Goal: Task Accomplishment & Management: Manage account settings

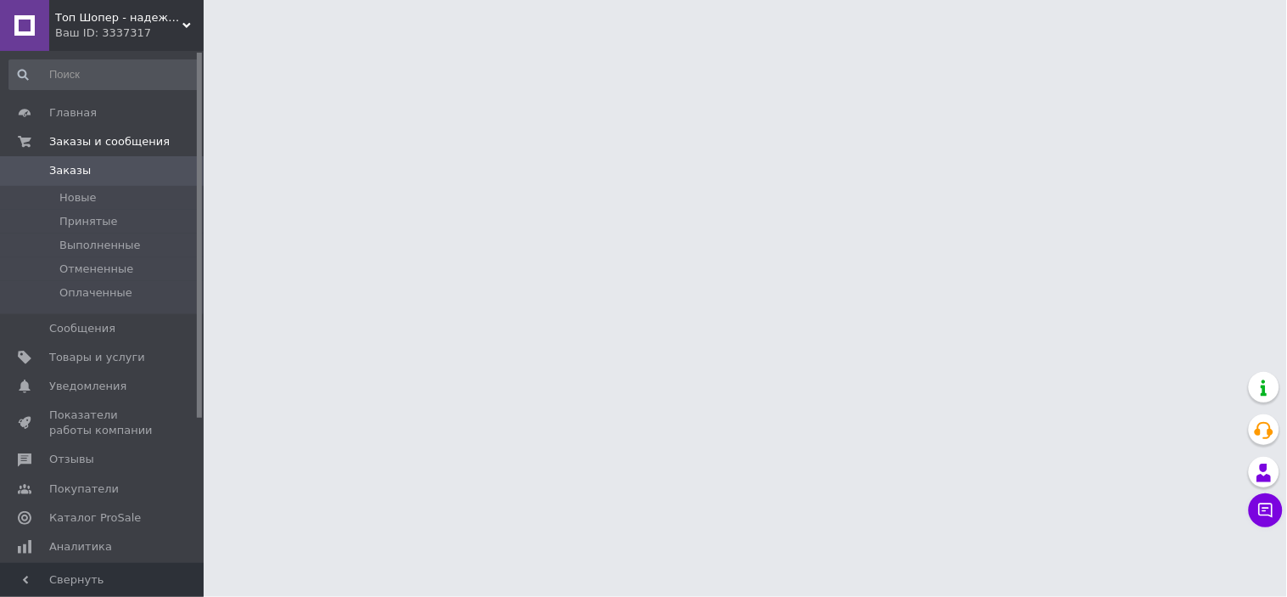
click at [66, 158] on link "Заказы 0" at bounding box center [104, 170] width 209 height 29
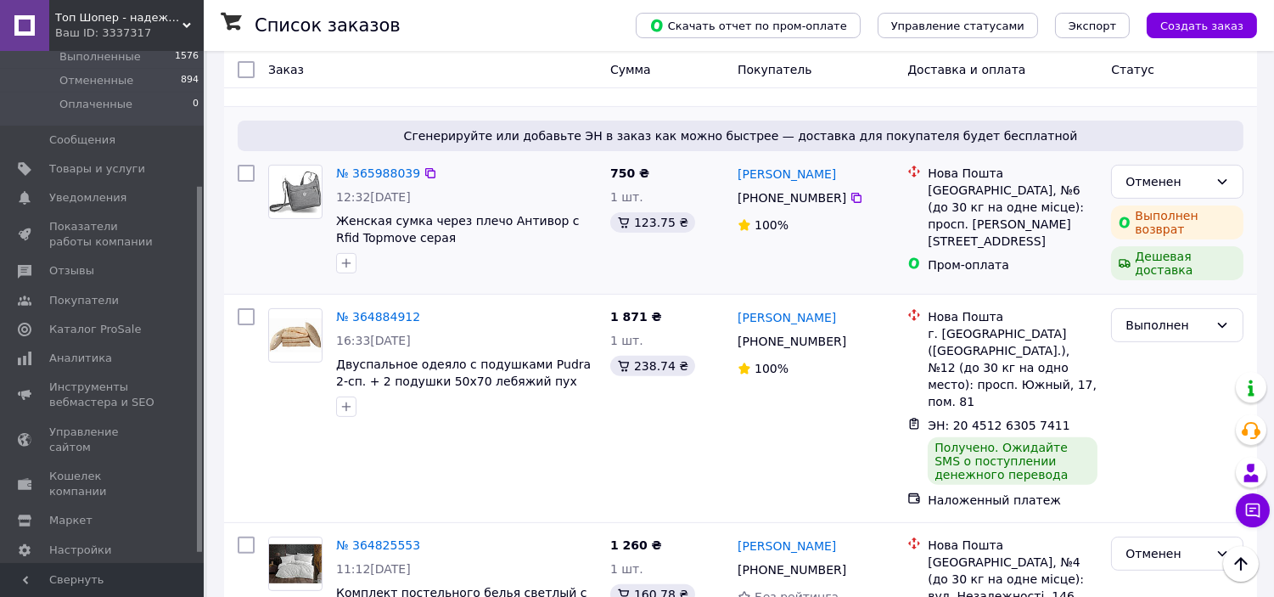
scroll to position [1226, 0]
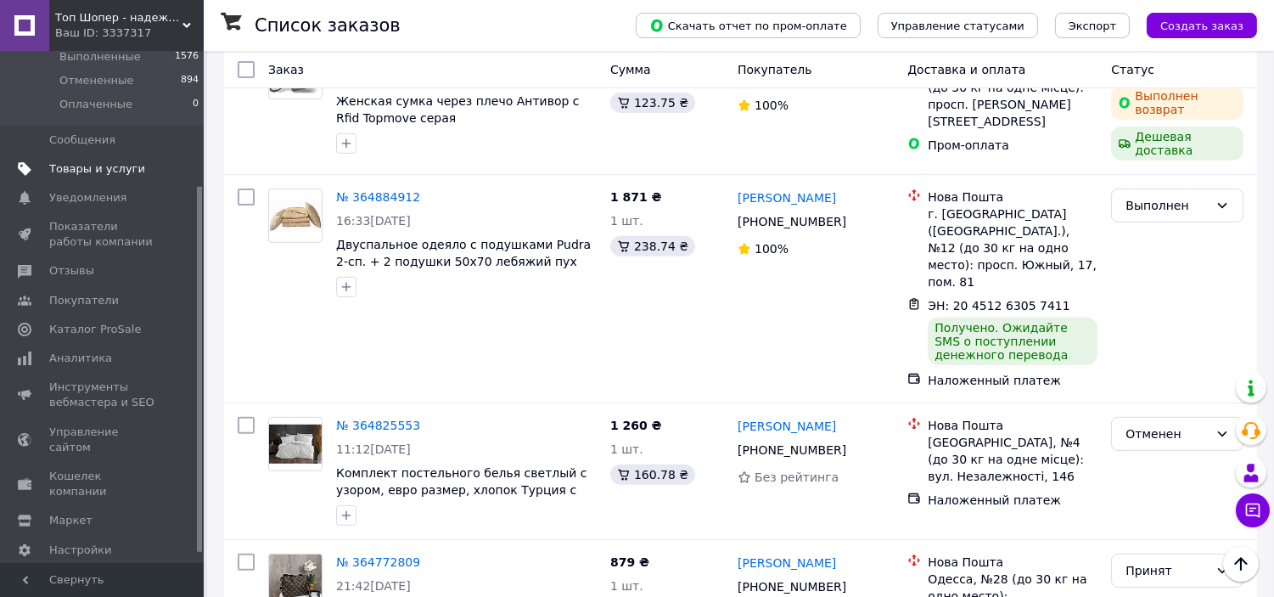
click at [115, 178] on link "Товары и услуги" at bounding box center [104, 168] width 209 height 29
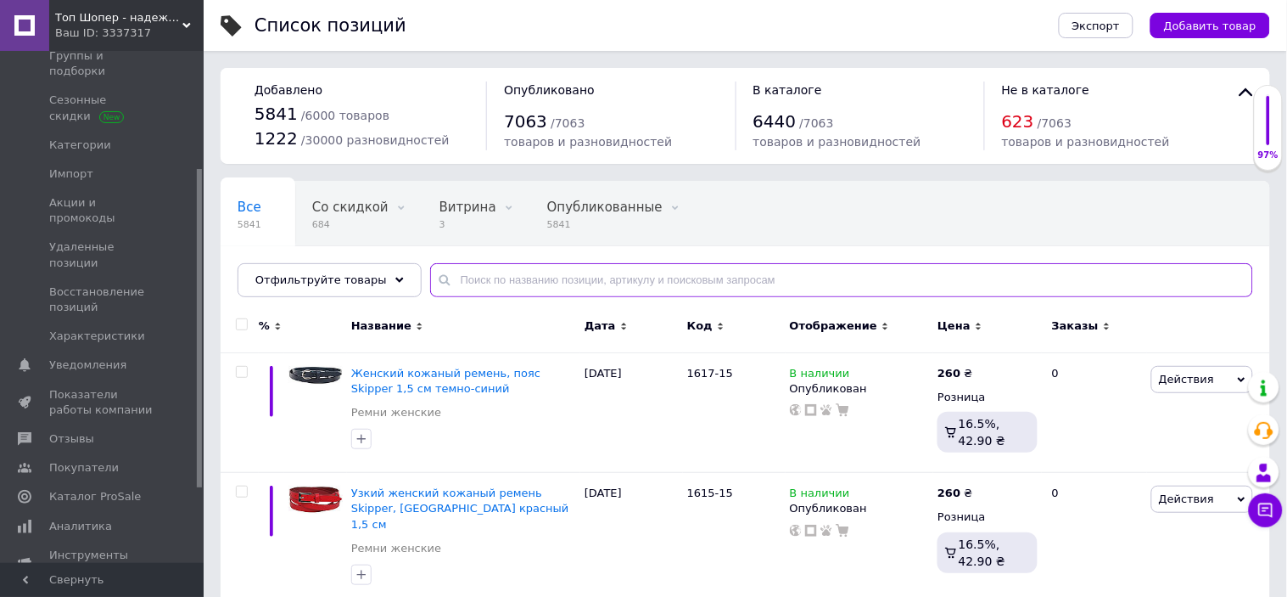
click at [473, 276] on input "text" at bounding box center [841, 280] width 823 height 34
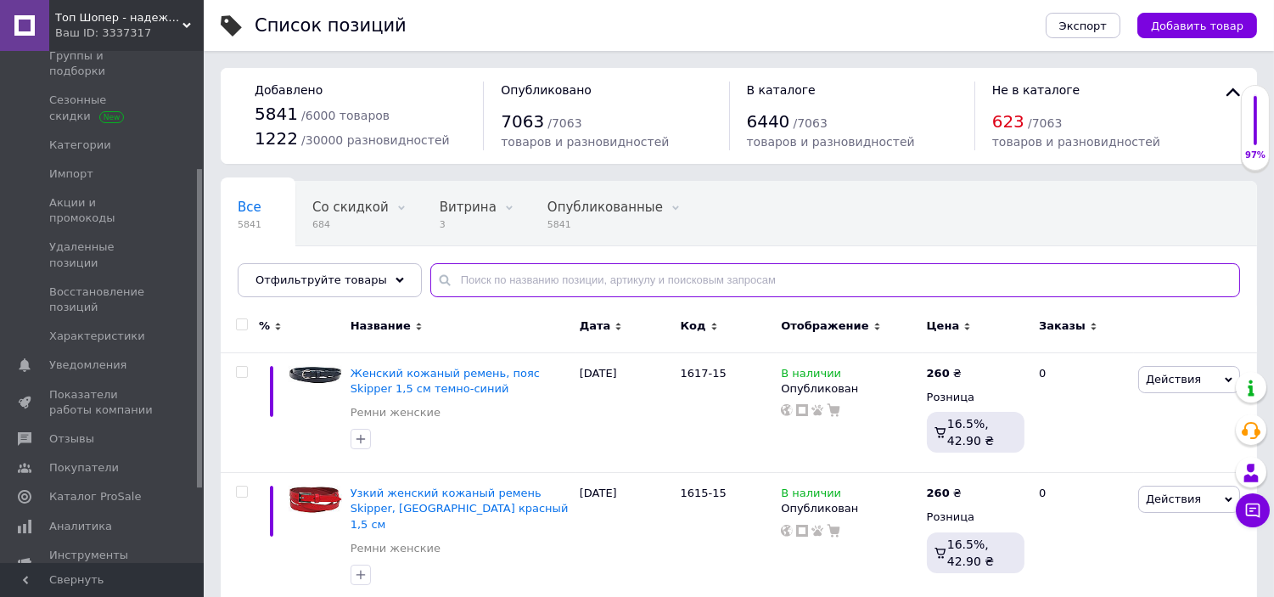
paste input "417"
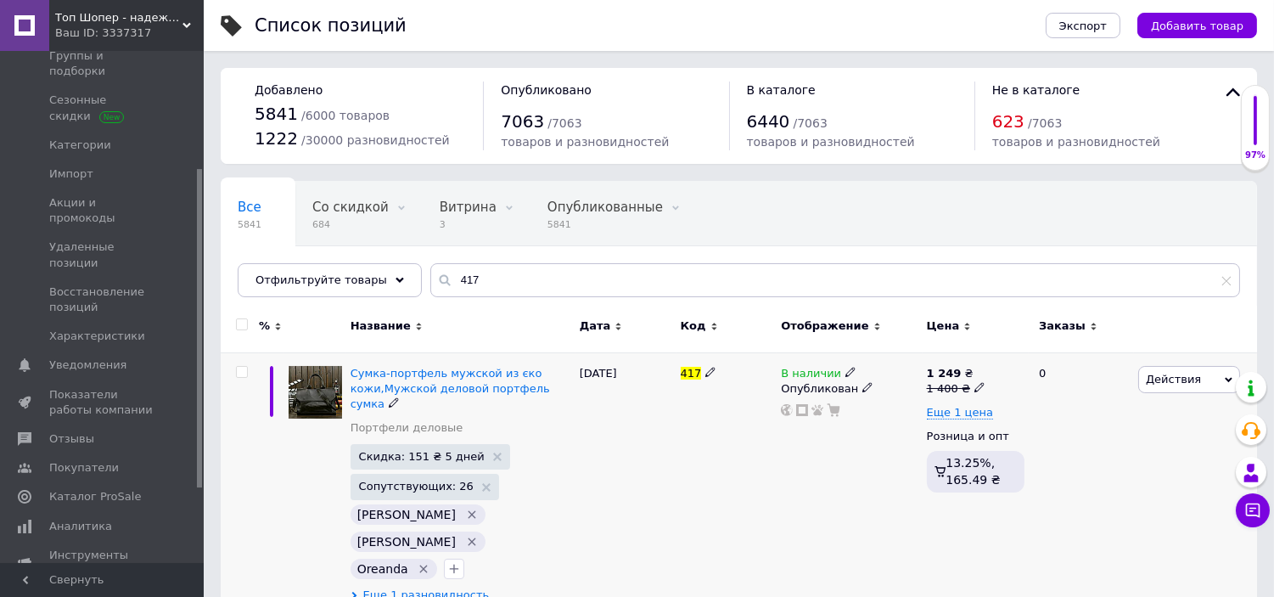
click at [439, 587] on span "Еще 1 разновидность" at bounding box center [426, 594] width 126 height 15
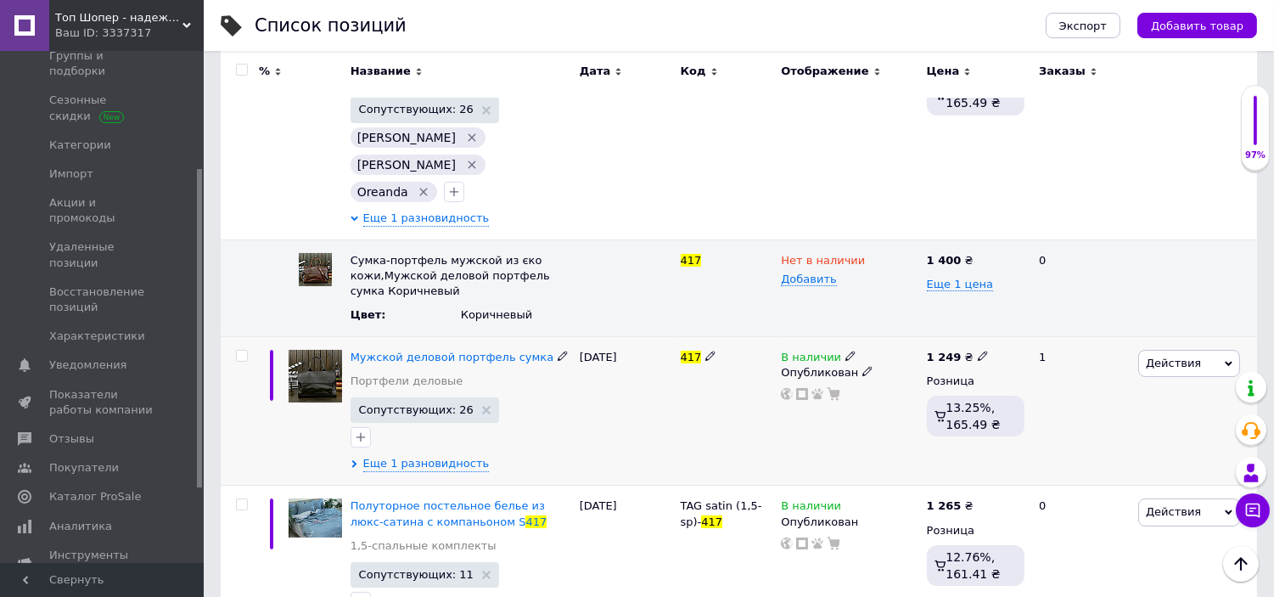
click at [416, 434] on div "Мужской деловой портфель сумка Портфели деловые Сопутствующих: 26 Еще 1 разнови…" at bounding box center [460, 410] width 229 height 149
click at [430, 456] on span "Еще 1 разновидность" at bounding box center [426, 463] width 126 height 15
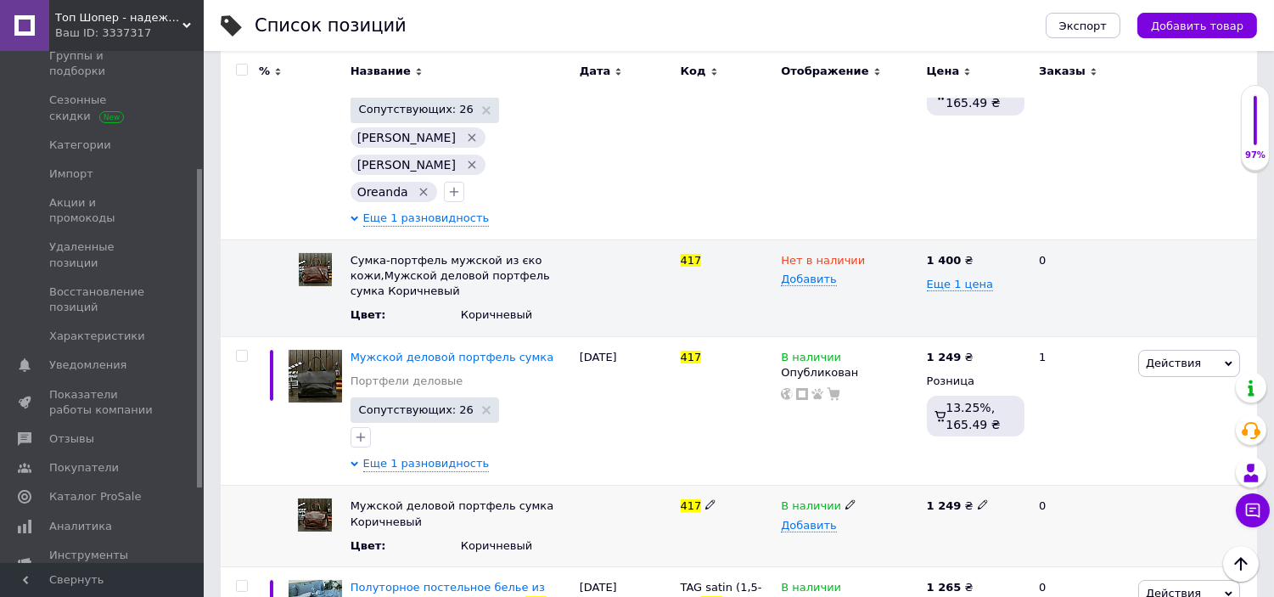
click at [845, 499] on icon at bounding box center [850, 504] width 10 height 10
click at [812, 527] on li "Нет в наличии" at bounding box center [845, 539] width 143 height 24
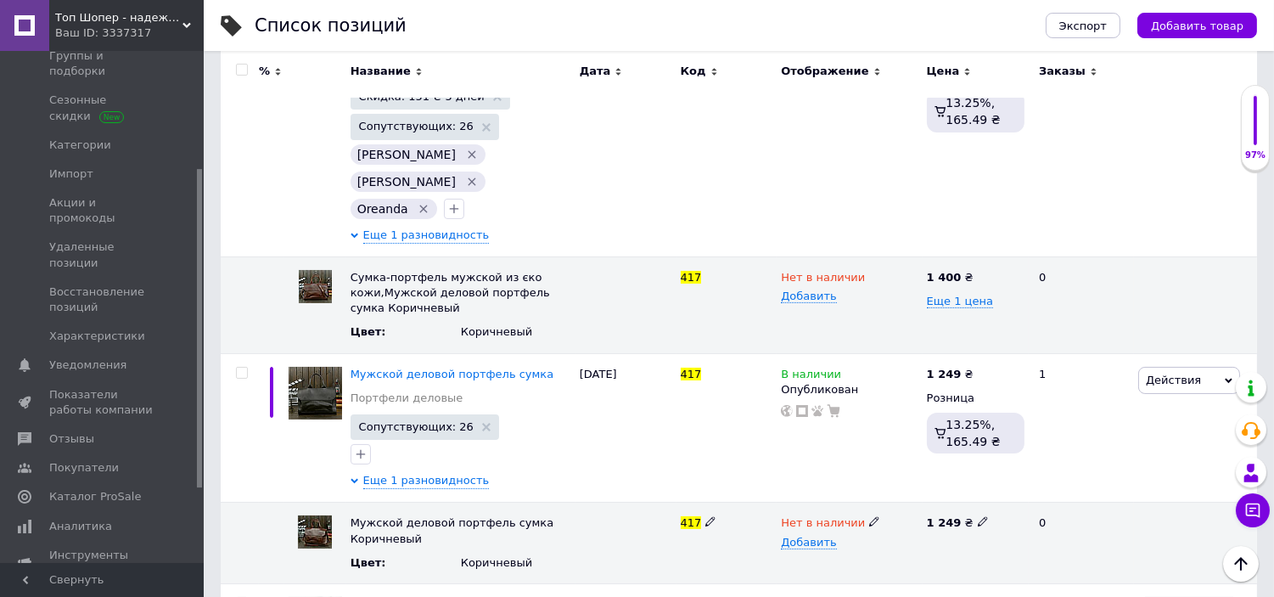
scroll to position [0, 0]
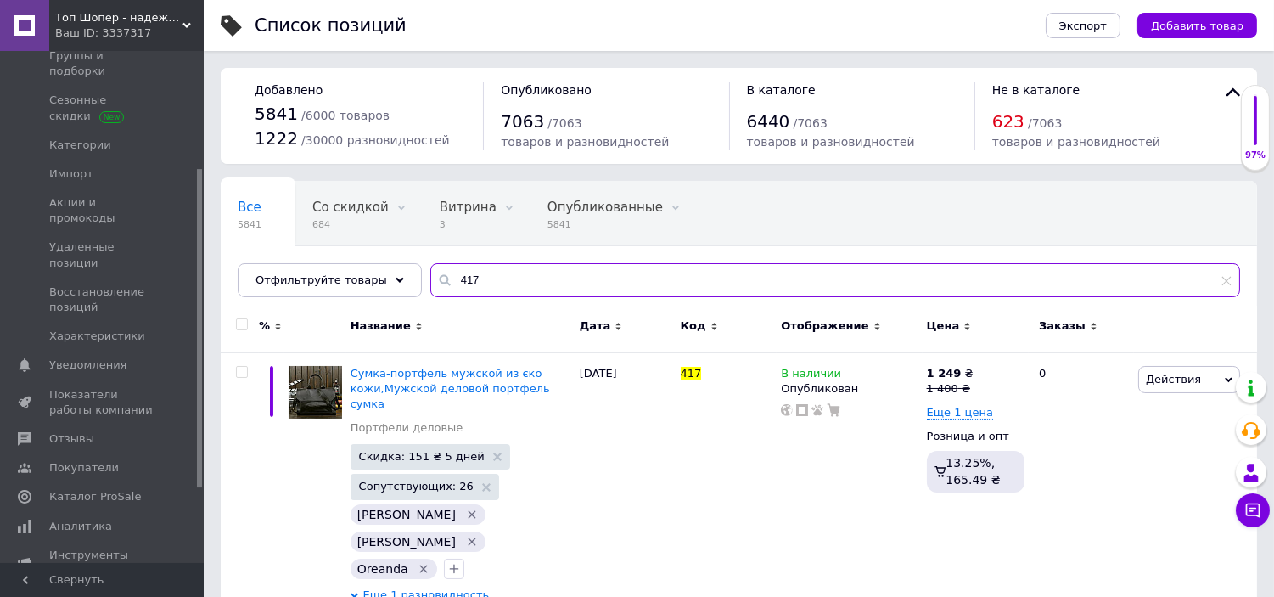
drag, startPoint x: 499, startPoint y: 277, endPoint x: 402, endPoint y: 276, distance: 96.8
click at [402, 276] on div "Все 5841 Со скидкой 684 Удалить Редактировать Витрина 3 Удалить Редактировать О…" at bounding box center [739, 239] width 1036 height 116
paste input "570"
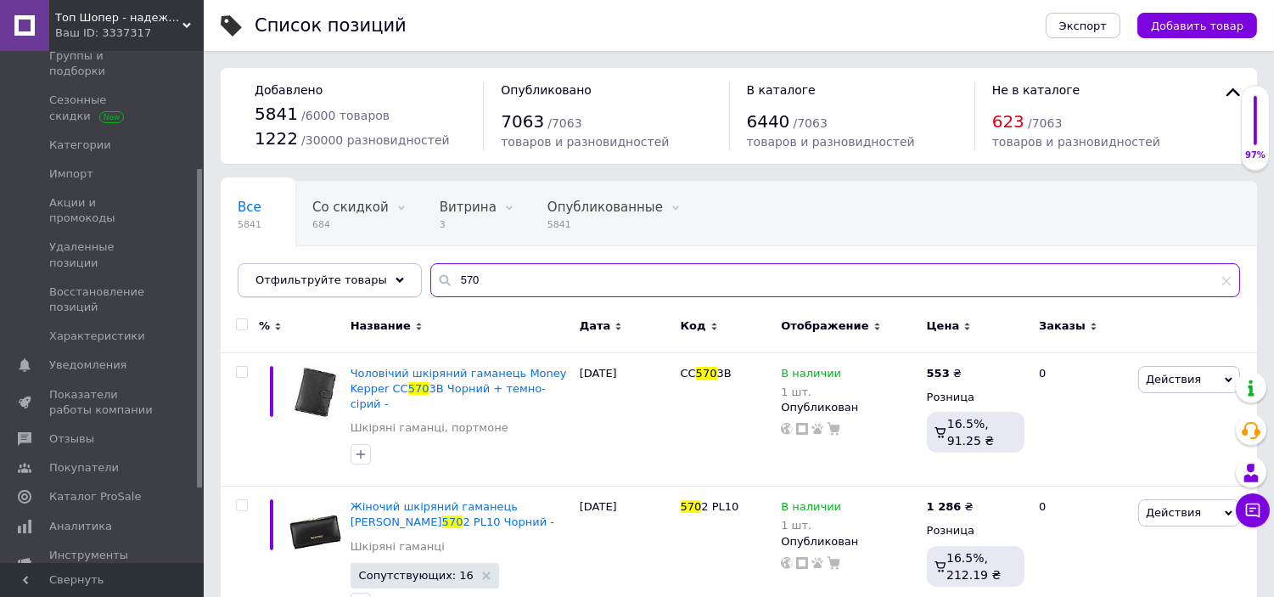
drag, startPoint x: 493, startPoint y: 277, endPoint x: 399, endPoint y: 282, distance: 94.3
click at [399, 282] on div "Отфильтруйте товары 570" at bounding box center [739, 280] width 1002 height 34
paste input "1067"
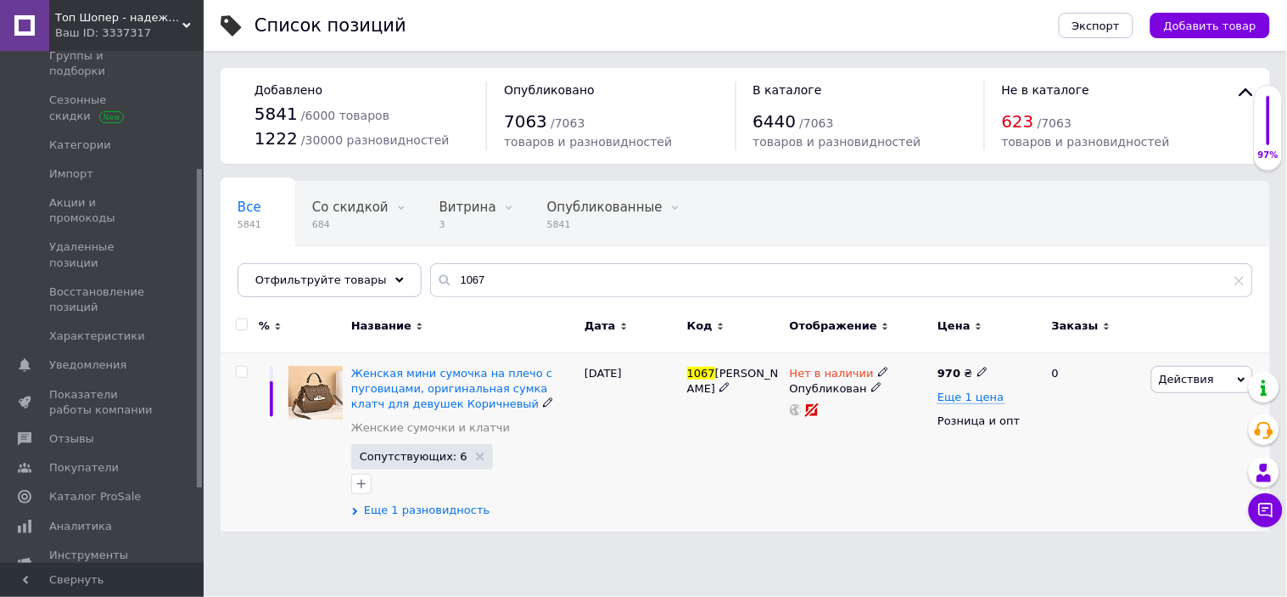
click at [418, 510] on span "Еще 1 разновидность" at bounding box center [427, 509] width 126 height 15
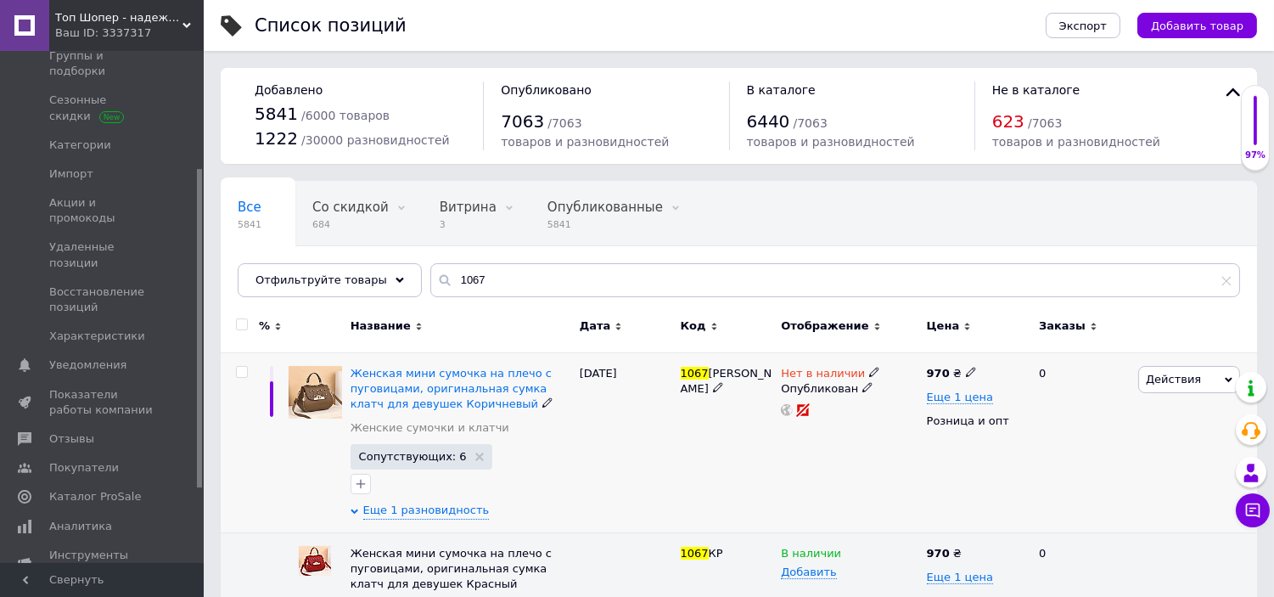
scroll to position [48, 0]
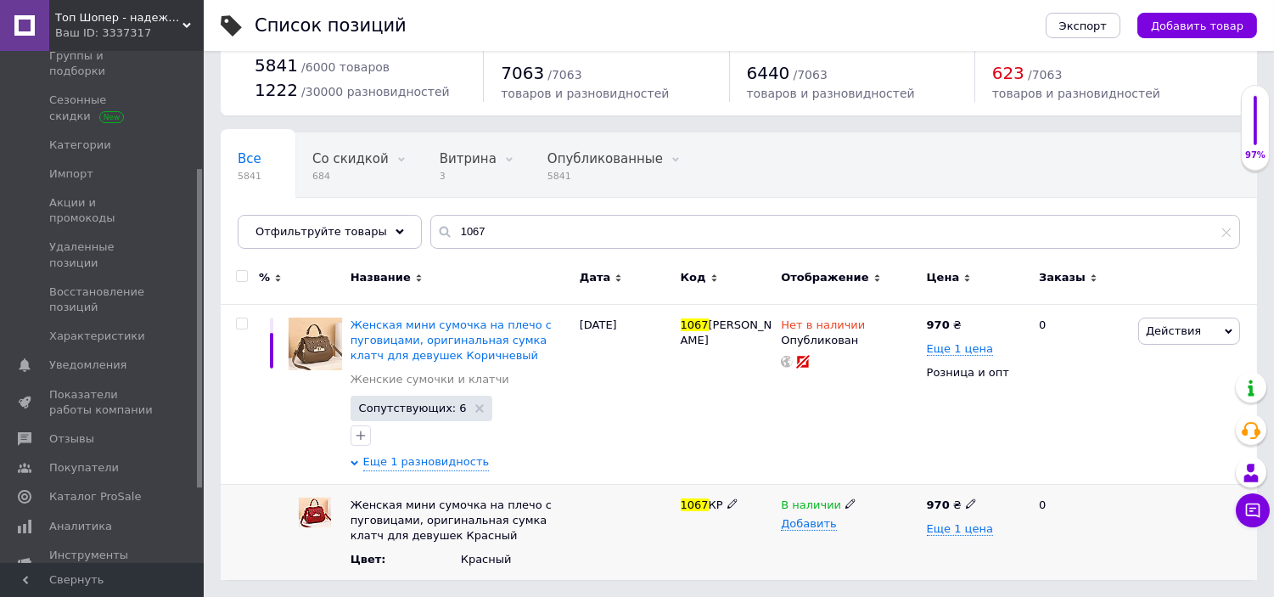
click at [845, 496] on span at bounding box center [850, 502] width 10 height 12
click at [804, 532] on li "Нет в наличии" at bounding box center [845, 537] width 143 height 24
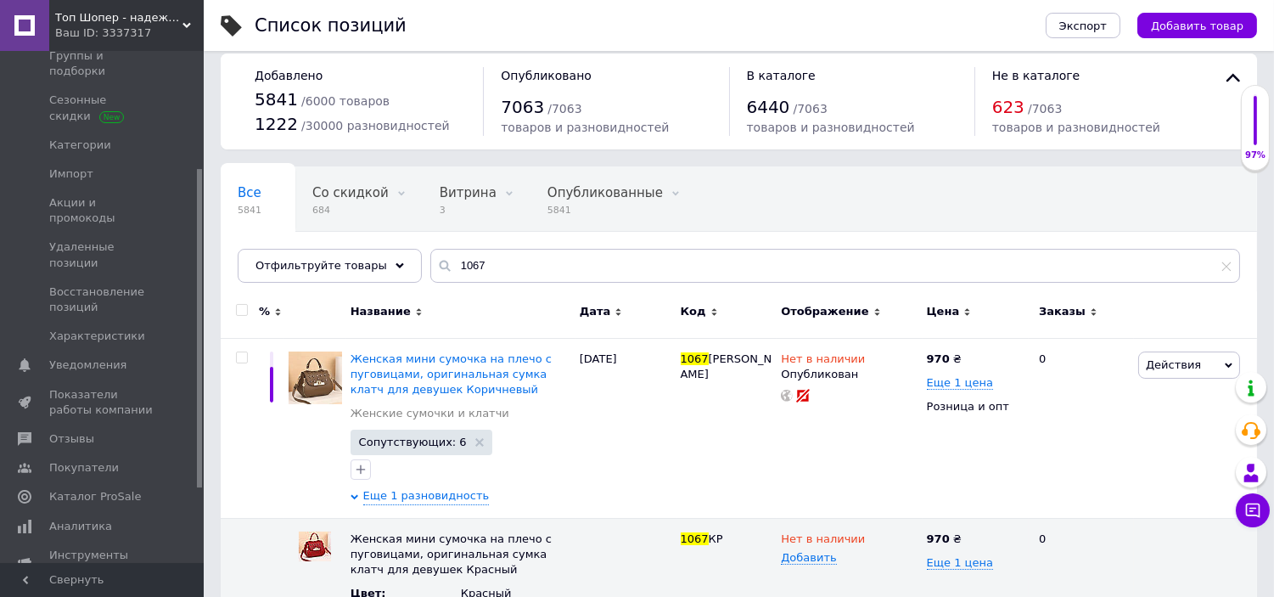
scroll to position [0, 0]
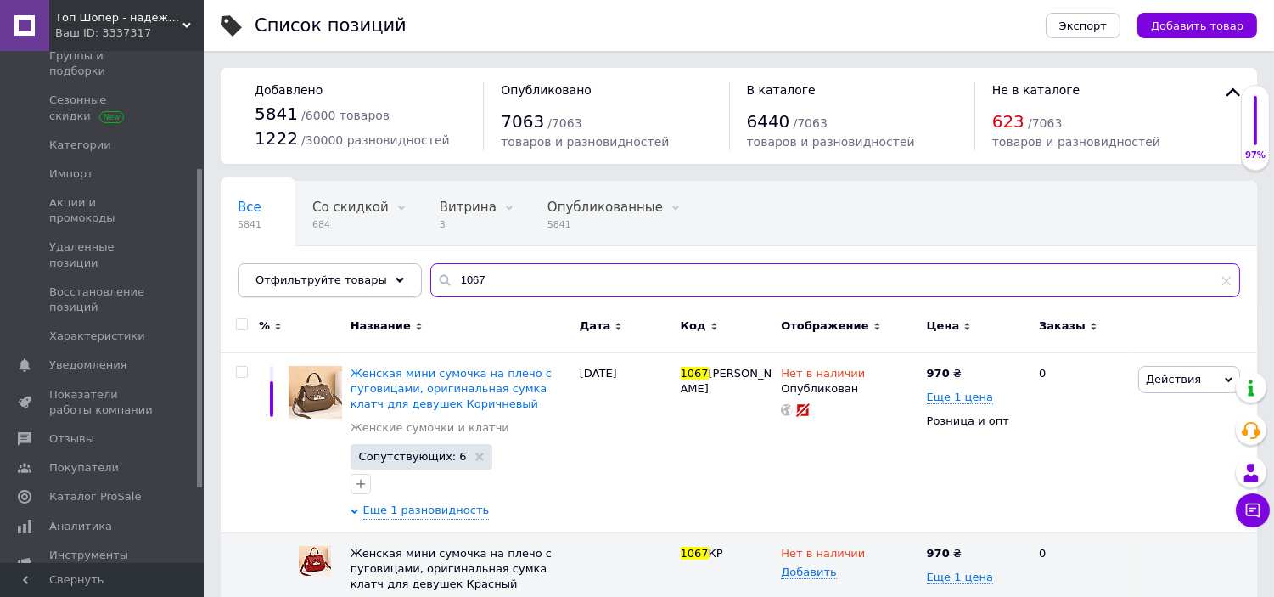
drag, startPoint x: 486, startPoint y: 289, endPoint x: 332, endPoint y: 289, distance: 154.5
click at [334, 289] on div "Отфильтруйте товары 1067" at bounding box center [739, 280] width 1002 height 34
paste input "23"
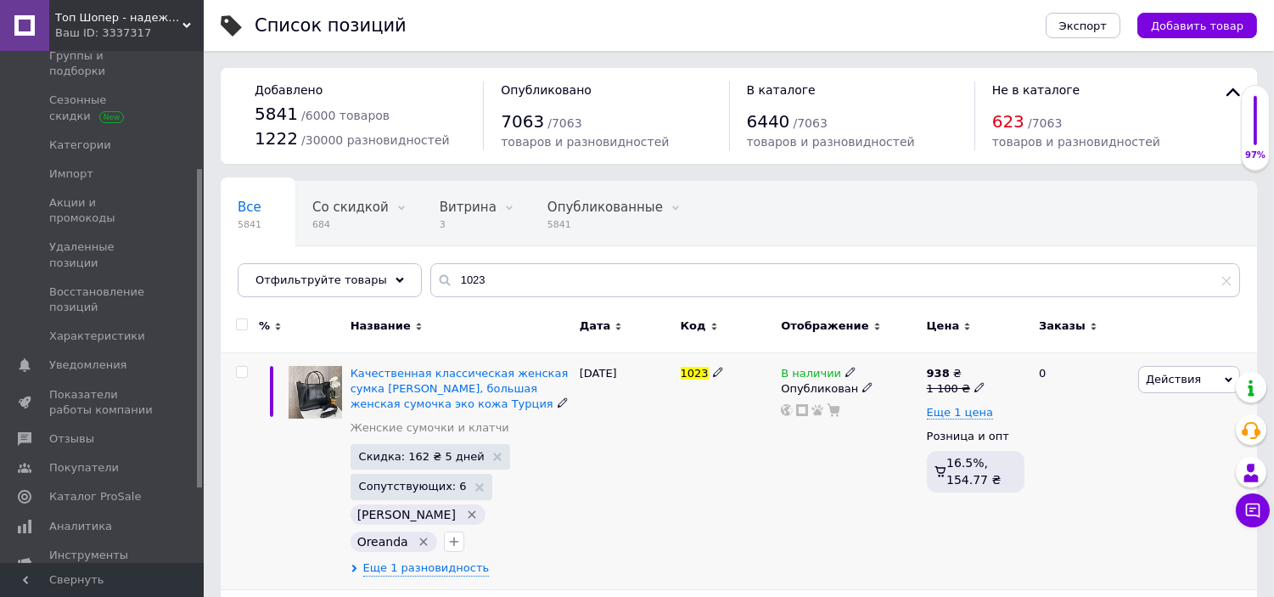
click at [845, 372] on icon at bounding box center [850, 372] width 10 height 10
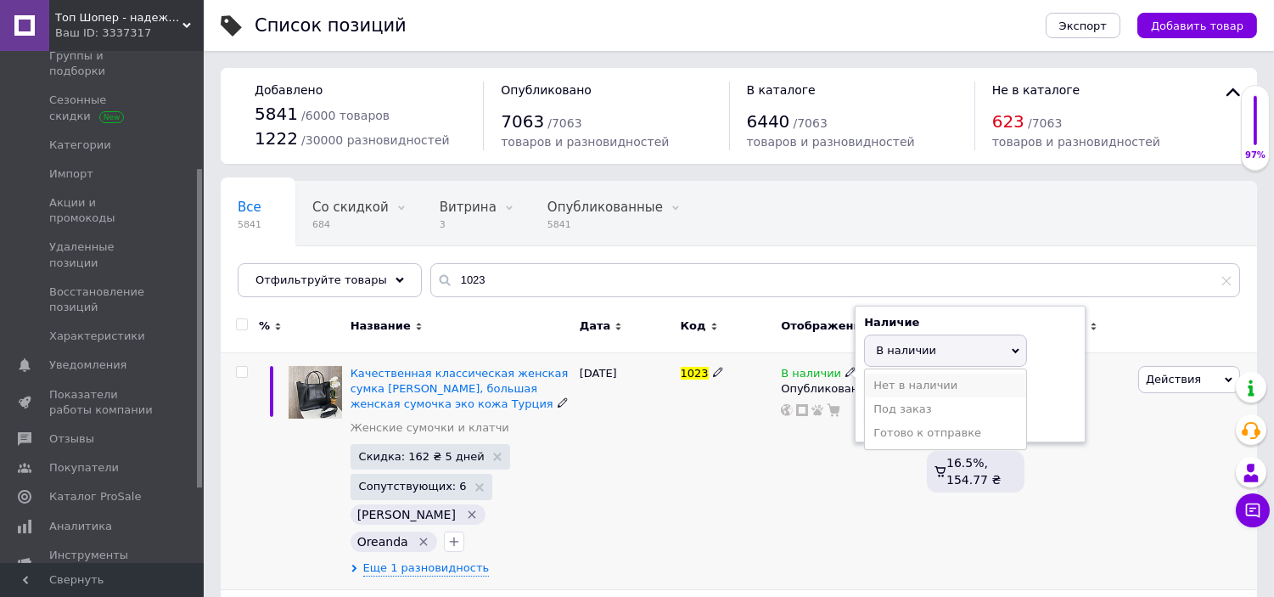
click at [905, 380] on li "Нет в наличии" at bounding box center [945, 385] width 161 height 24
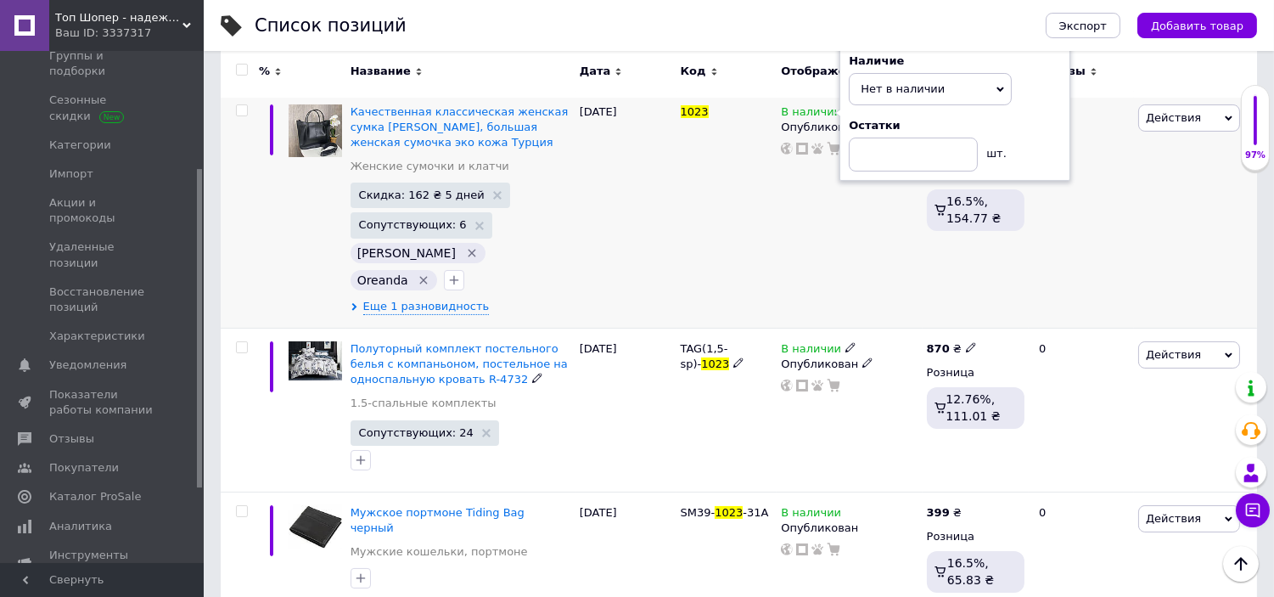
scroll to position [188, 0]
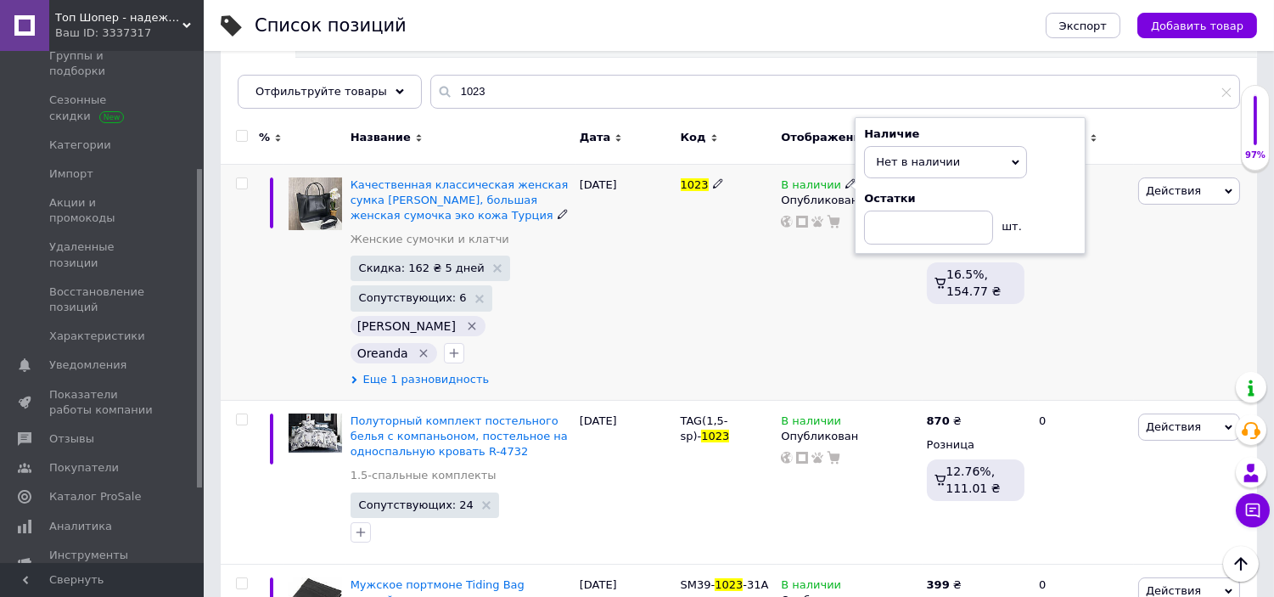
click at [408, 372] on span "Еще 1 разновидность" at bounding box center [426, 379] width 126 height 15
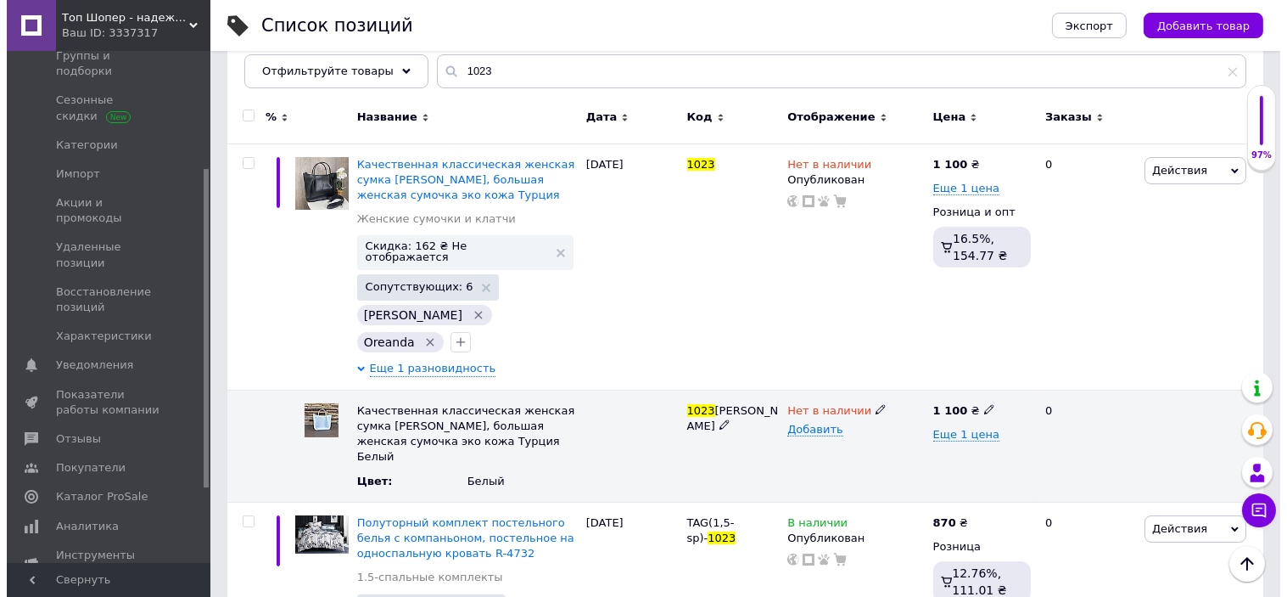
scroll to position [0, 0]
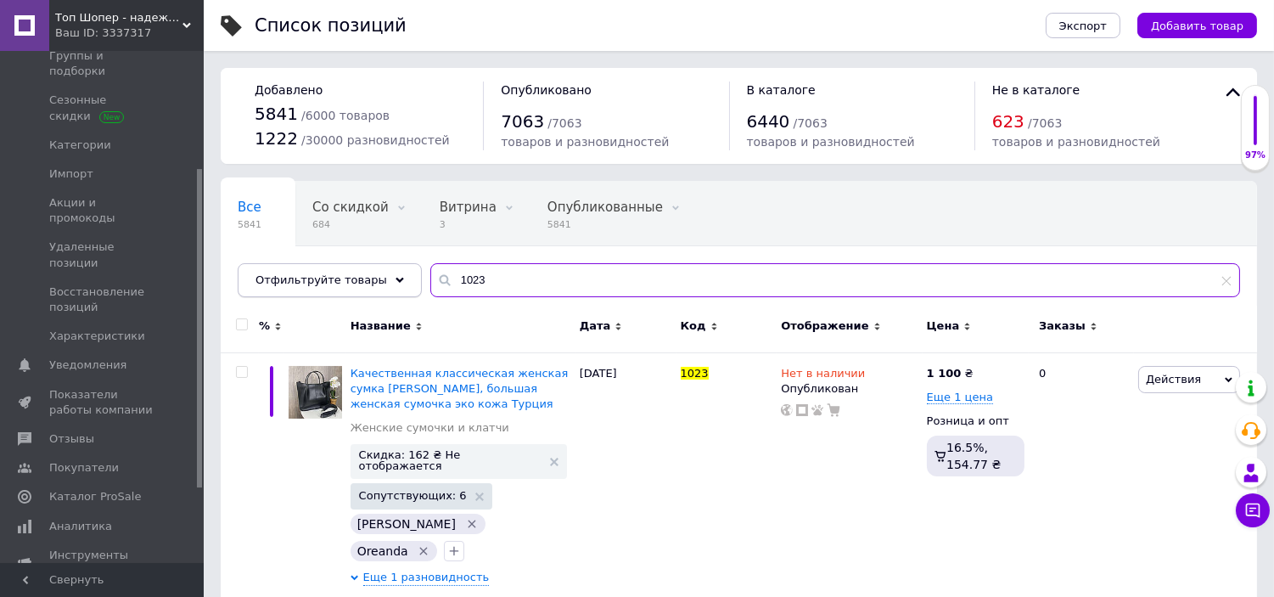
drag, startPoint x: 488, startPoint y: 269, endPoint x: 354, endPoint y: 283, distance: 134.8
click at [354, 283] on div "Отфильтруйте товары 1023" at bounding box center [739, 280] width 1002 height 34
paste input "228"
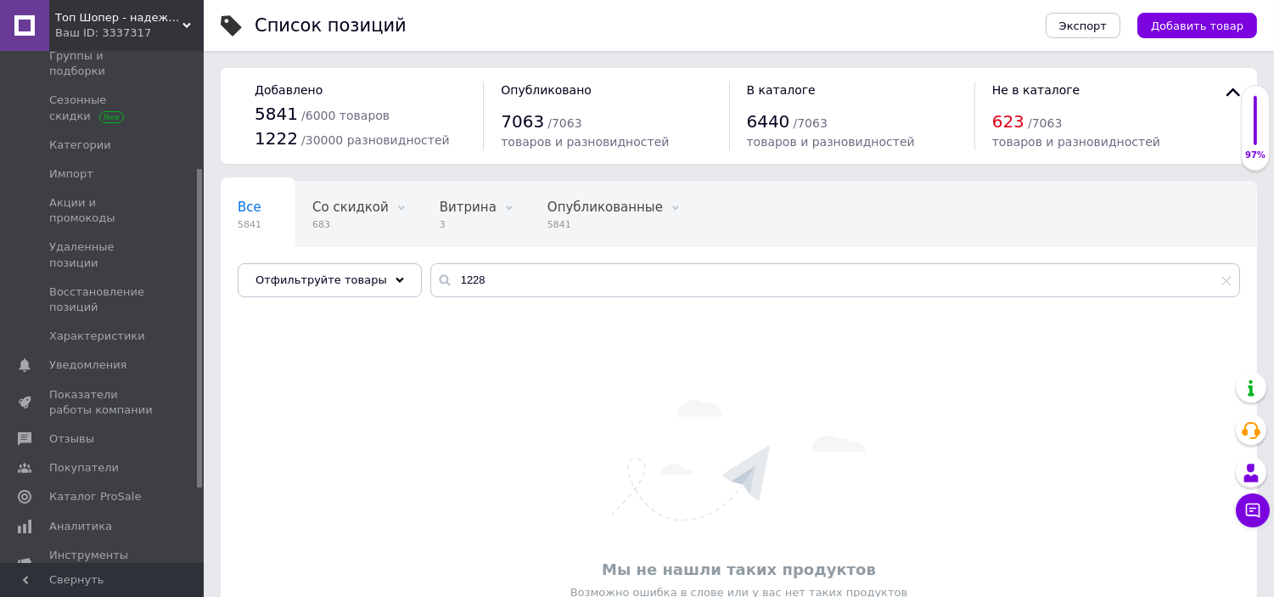
drag, startPoint x: 451, startPoint y: 301, endPoint x: 485, endPoint y: 290, distance: 35.7
click at [450, 301] on div "Все 5841 Со скидкой 683 Удалить Редактировать Витрина 3 Удалить Редактировать О…" at bounding box center [739, 247] width 1036 height 140
drag, startPoint x: 488, startPoint y: 287, endPoint x: 369, endPoint y: 287, distance: 118.8
click at [370, 287] on div "Отфильтруйте товары 1228" at bounding box center [739, 280] width 1002 height 34
paste input "613"
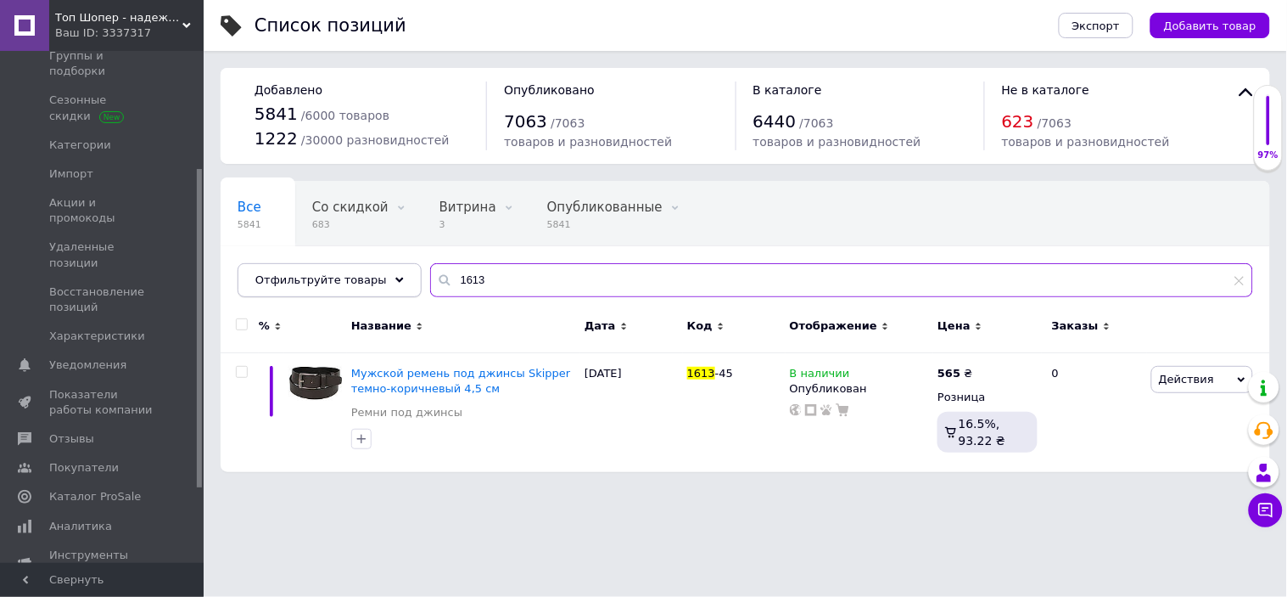
drag, startPoint x: 451, startPoint y: 281, endPoint x: 373, endPoint y: 280, distance: 77.2
click at [376, 281] on div "Отфильтруйте товары 1613" at bounding box center [746, 280] width 1016 height 34
paste input "771"
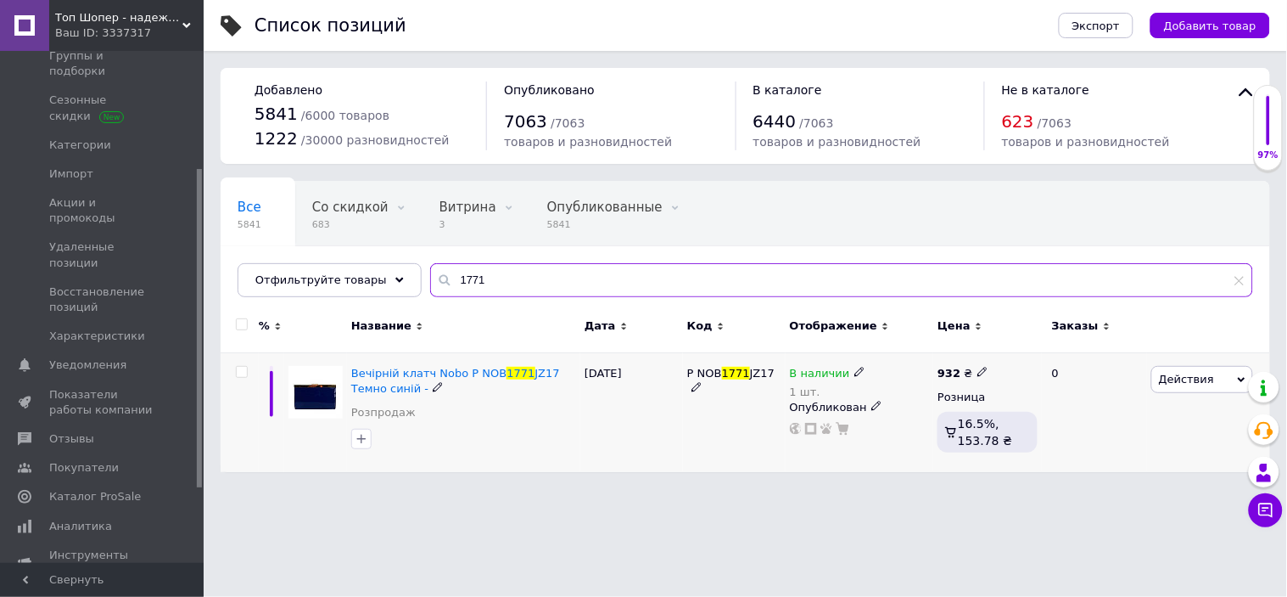
type input "1771"
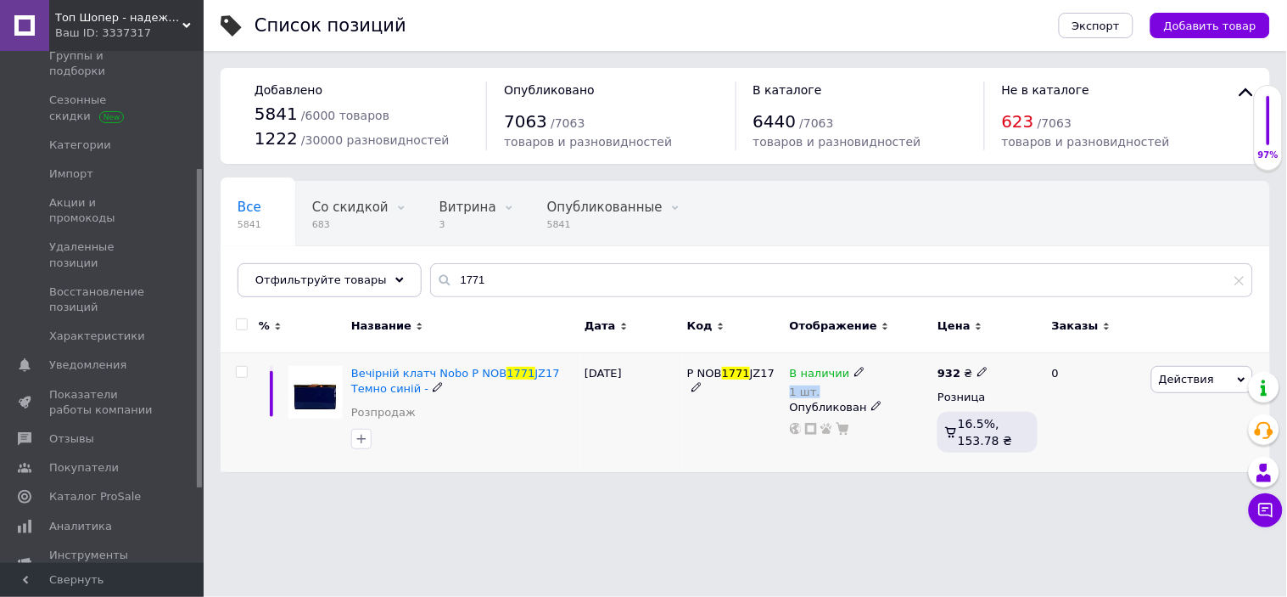
click at [856, 370] on div "В наличии 1 шт." at bounding box center [860, 383] width 140 height 34
drag, startPoint x: 643, startPoint y: 421, endPoint x: 743, endPoint y: 541, distance: 156.2
click at [645, 421] on div "[DATE]" at bounding box center [632, 412] width 103 height 120
